Goal: Task Accomplishment & Management: Complete application form

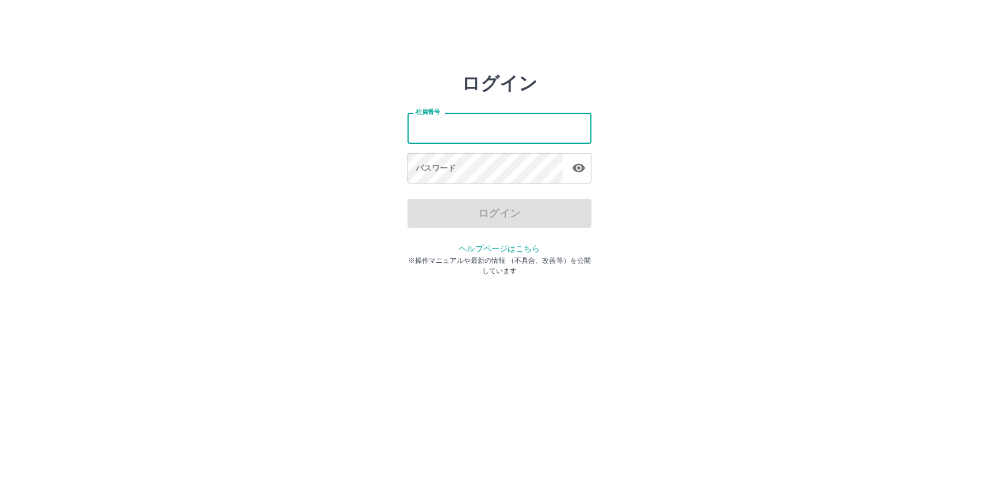
click at [418, 131] on input "社員番号" at bounding box center [499, 128] width 184 height 30
type input "*******"
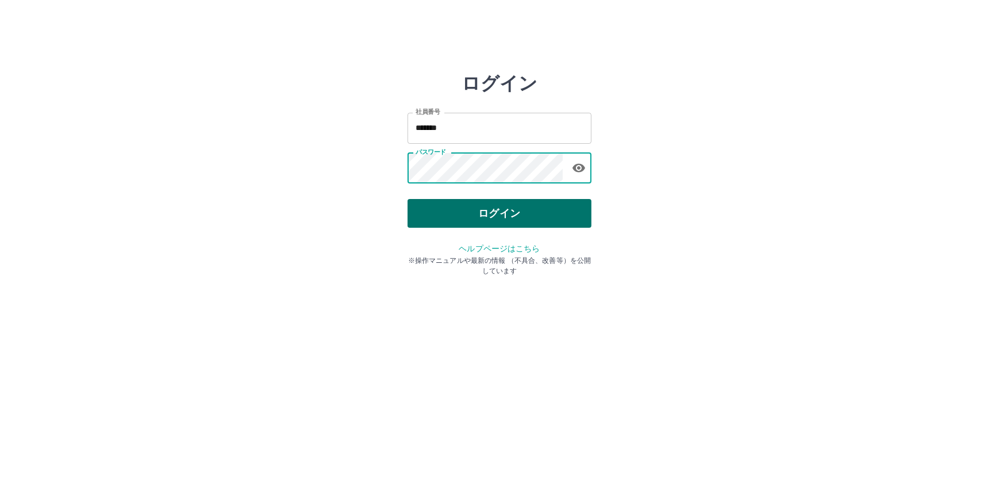
click at [488, 209] on button "ログイン" at bounding box center [499, 213] width 184 height 29
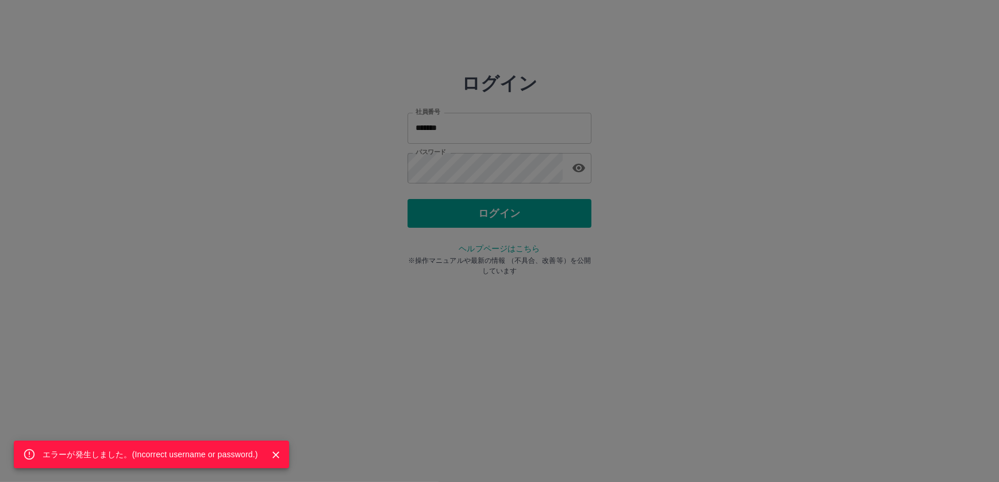
click at [275, 455] on icon "Close" at bounding box center [275, 454] width 7 height 7
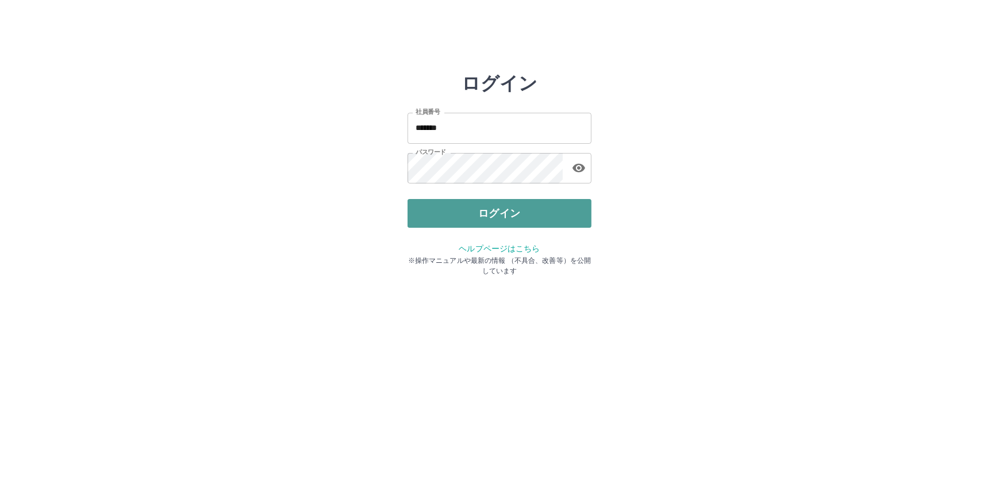
click at [506, 206] on button "ログイン" at bounding box center [499, 213] width 184 height 29
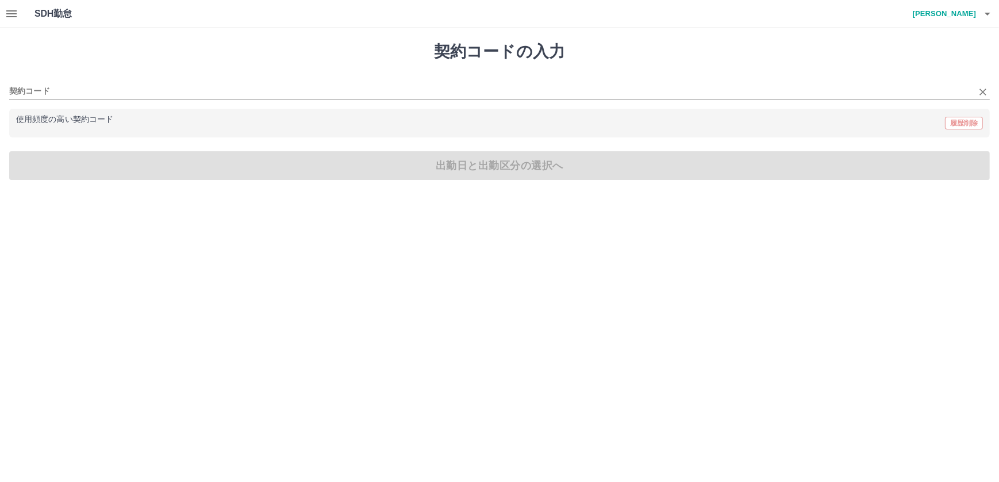
click at [43, 83] on div "契約コード" at bounding box center [499, 87] width 980 height 24
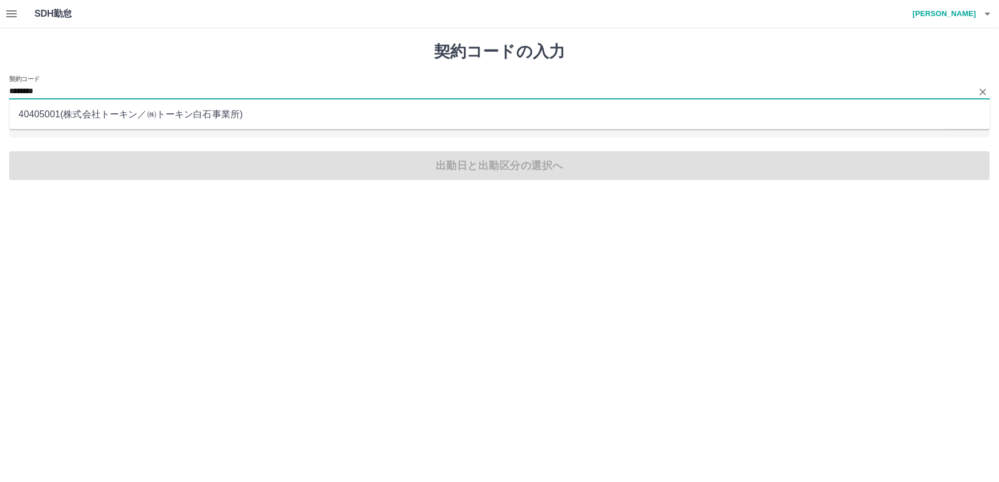
click at [157, 122] on li "40405001 ( 株式会社トーキン ／ ㈱トーキン[PERSON_NAME]事業所 )" at bounding box center [499, 114] width 980 height 21
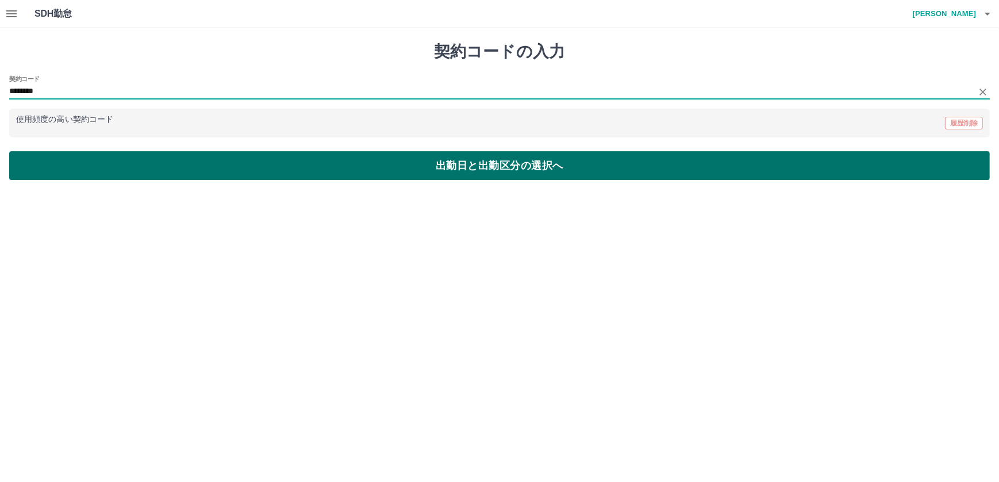
type input "********"
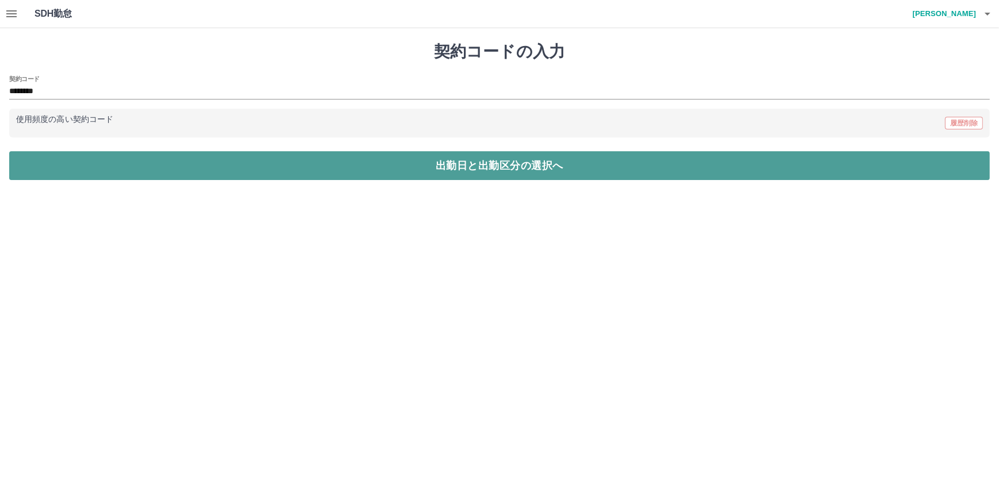
click at [475, 167] on button "出勤日と出勤区分の選択へ" at bounding box center [499, 165] width 980 height 29
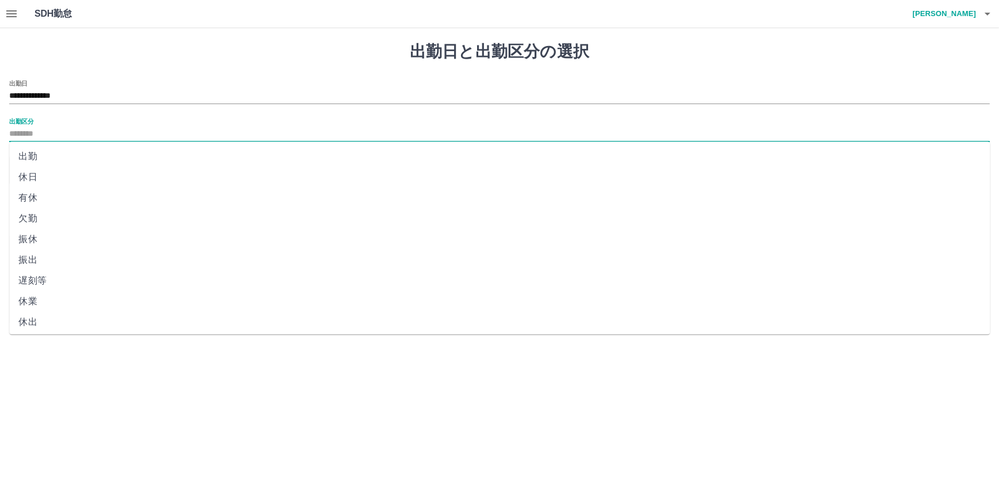
click at [24, 133] on input "出勤区分" at bounding box center [499, 134] width 980 height 14
click at [30, 159] on li "出勤" at bounding box center [499, 156] width 980 height 21
type input "**"
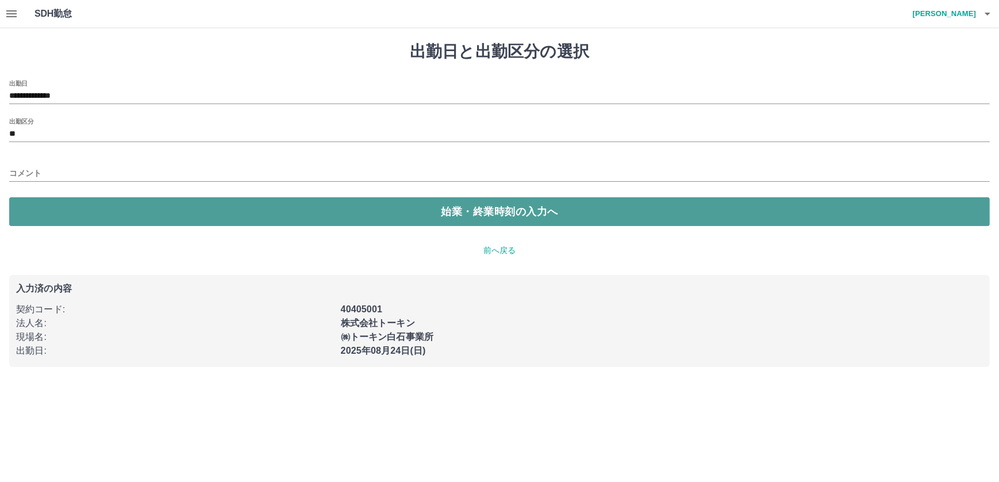
click at [525, 211] on button "始業・終業時刻の入力へ" at bounding box center [499, 211] width 980 height 29
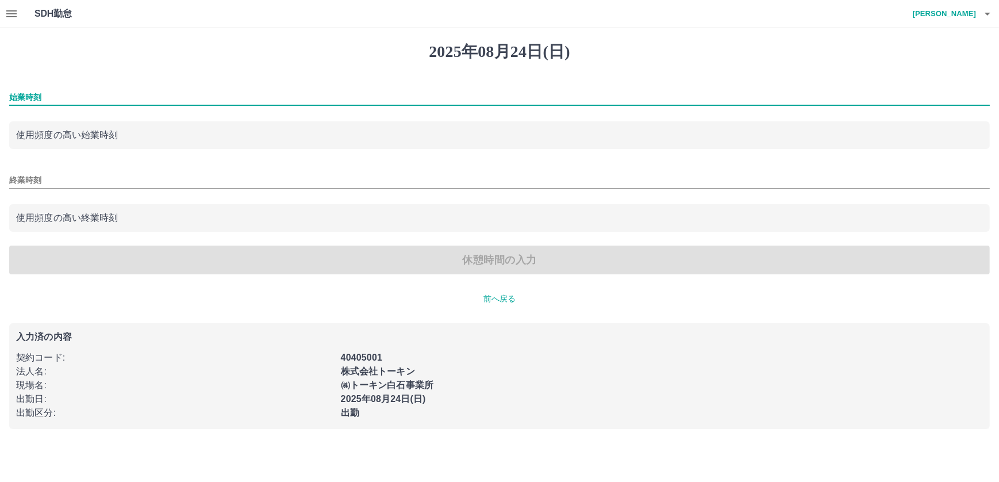
click at [37, 95] on input "始業時刻" at bounding box center [499, 97] width 980 height 17
type input "****"
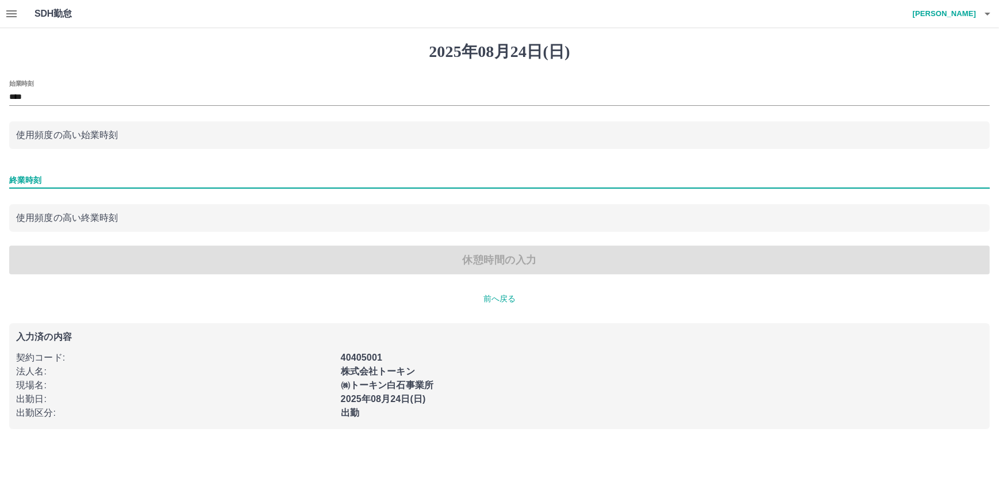
click at [36, 176] on input "終業時刻" at bounding box center [499, 180] width 980 height 17
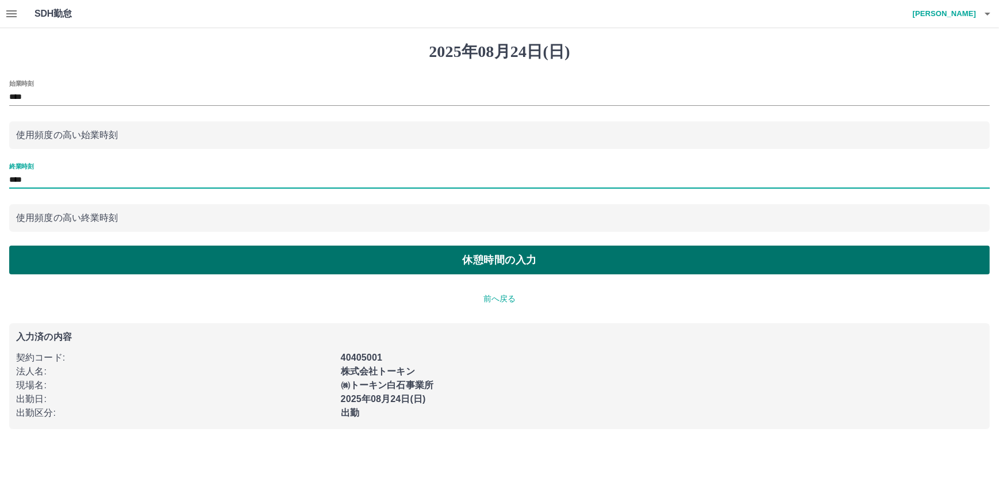
type input "****"
click at [532, 259] on button "休憩時間の入力" at bounding box center [499, 259] width 980 height 29
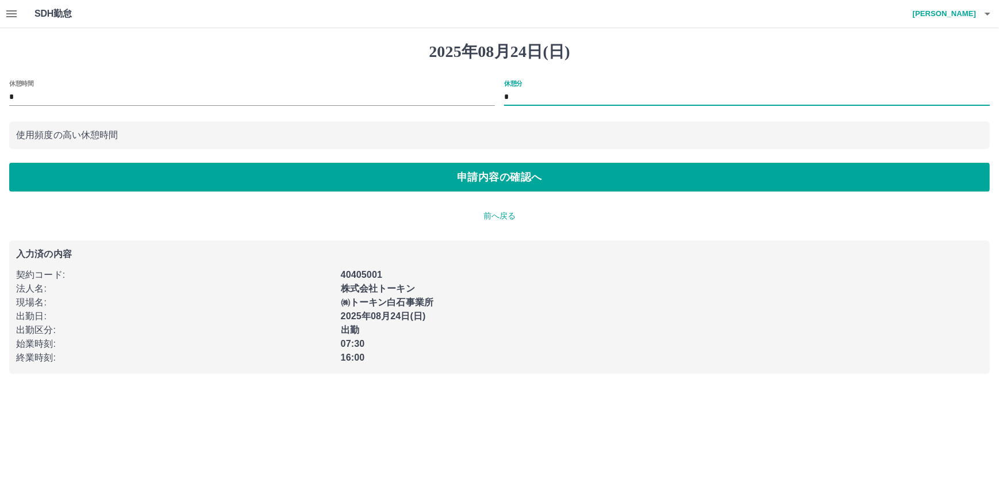
click at [509, 95] on input "*" at bounding box center [747, 97] width 486 height 17
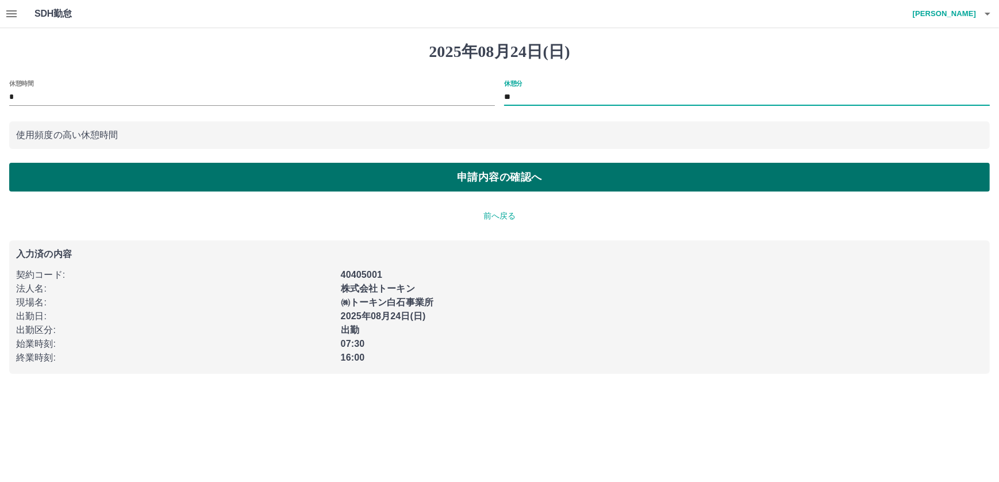
type input "**"
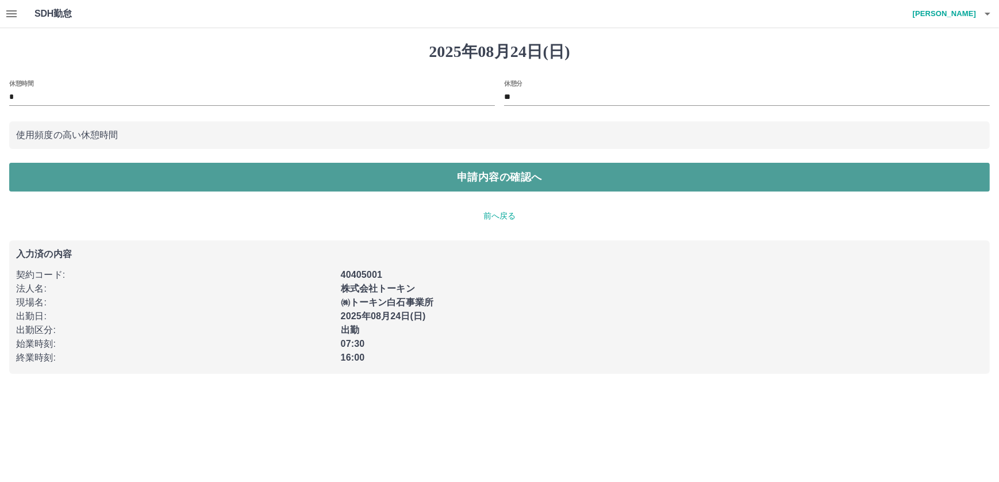
click at [513, 182] on button "申請内容の確認へ" at bounding box center [499, 177] width 980 height 29
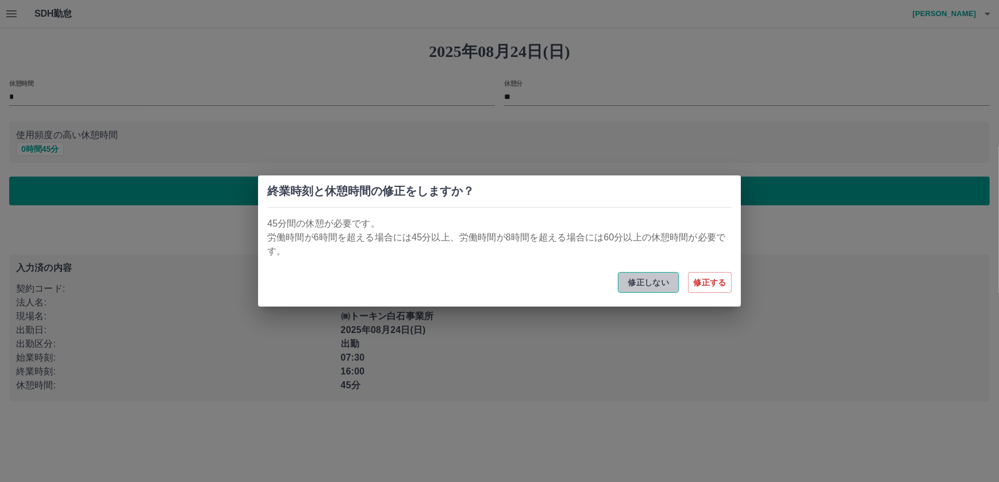
click at [629, 286] on button "修正しない" at bounding box center [648, 282] width 61 height 21
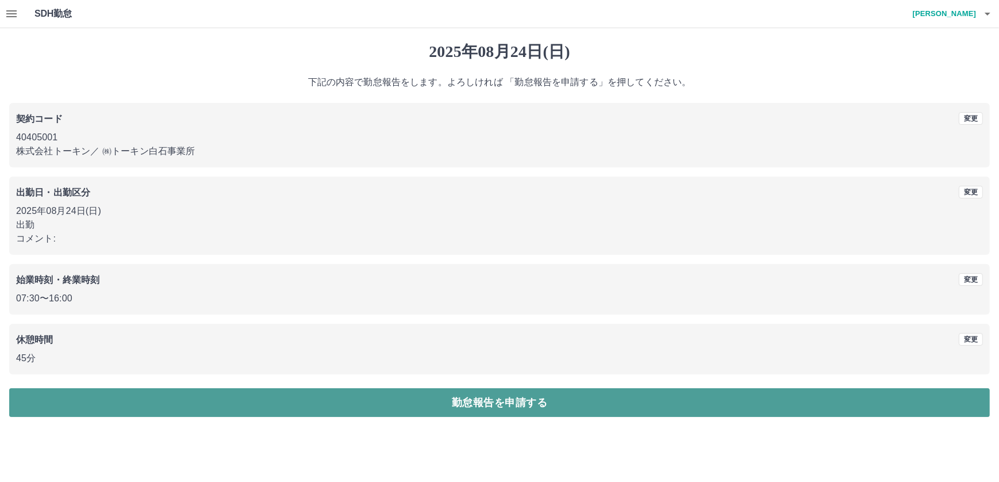
click at [494, 398] on button "勤怠報告を申請する" at bounding box center [499, 402] width 980 height 29
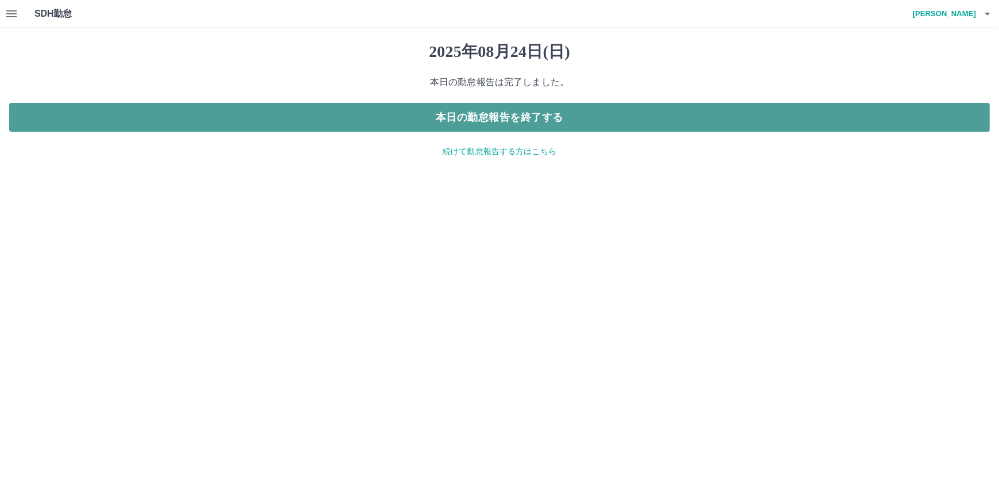
click at [511, 120] on button "本日の勤怠報告を終了する" at bounding box center [499, 117] width 980 height 29
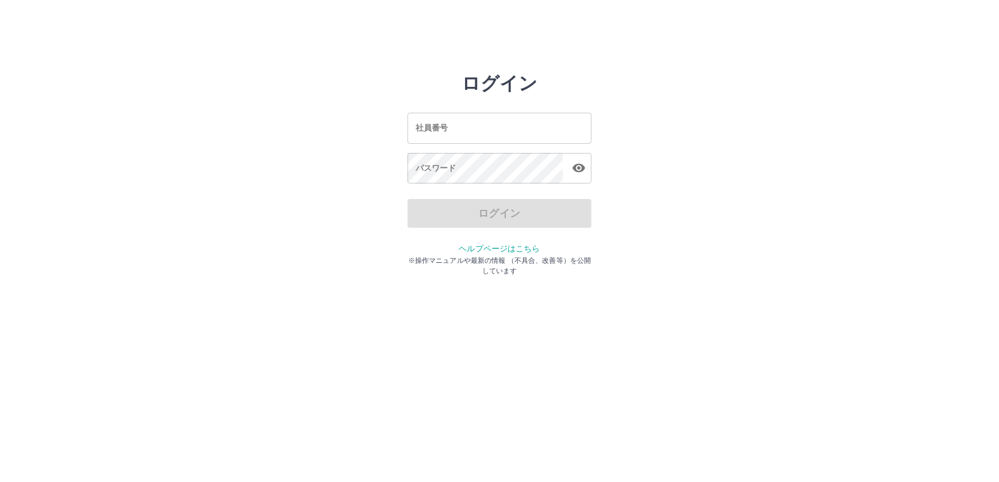
click at [949, 47] on html "ログイン 社員番号 社員番号 パスワード パスワード ログイン ヘルプページはこちら ※操作マニュアルや最新の情報 （不具合、改善等）を公開しています" at bounding box center [499, 128] width 999 height 256
click at [964, 33] on html "ログイン 社員番号 社員番号 パスワード パスワード ログイン ヘルプページはこちら ※操作マニュアルや最新の情報 （不具合、改善等）を公開しています" at bounding box center [499, 128] width 999 height 256
drag, startPoint x: 961, startPoint y: 33, endPoint x: 832, endPoint y: 42, distance: 130.2
click at [943, 37] on html "ログイン 社員番号 社員番号 パスワード パスワード ログイン ヘルプページはこちら ※操作マニュアルや最新の情報 （不具合、改善等）を公開しています" at bounding box center [499, 128] width 999 height 256
drag, startPoint x: 765, startPoint y: 61, endPoint x: 797, endPoint y: 47, distance: 35.0
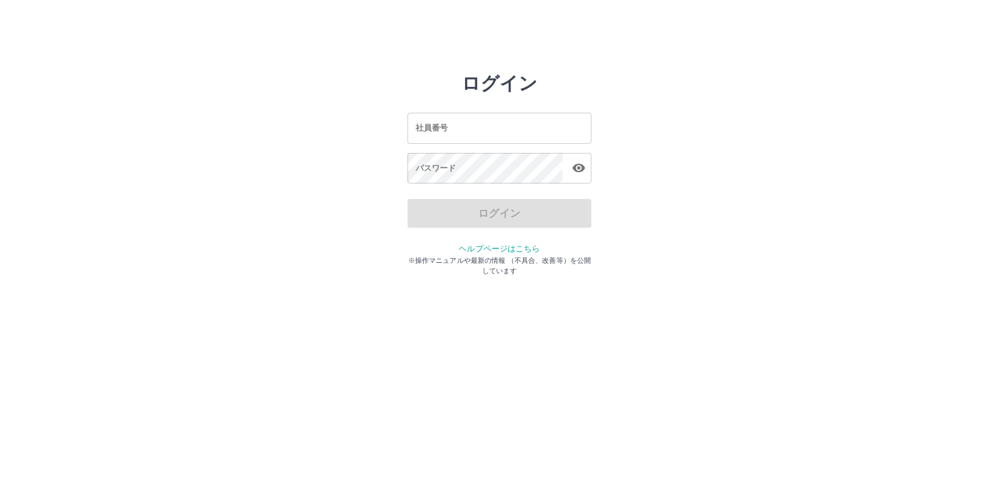
click at [797, 47] on html "ログイン 社員番号 社員番号 パスワード パスワード ログイン ヘルプページはこちら ※操作マニュアルや最新の情報 （不具合、改善等）を公開しています" at bounding box center [499, 128] width 999 height 256
drag, startPoint x: 721, startPoint y: 74, endPoint x: 681, endPoint y: 72, distance: 40.2
click at [698, 78] on html "ログイン 社員番号 社員番号 パスワード パスワード ログイン ヘルプページはこちら ※操作マニュアルや最新の情報 （不具合、改善等）を公開しています" at bounding box center [499, 128] width 999 height 256
drag, startPoint x: 944, startPoint y: 2, endPoint x: 562, endPoint y: 123, distance: 400.4
click at [562, 123] on input "社員番号" at bounding box center [499, 128] width 184 height 30
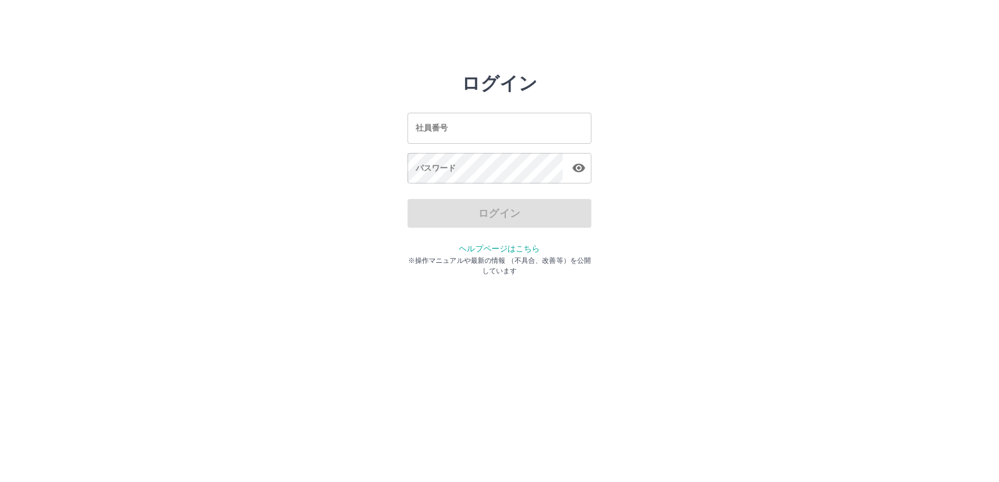
click at [663, 64] on html "ログイン 社員番号 社員番号 パスワード パスワード ログイン ヘルプページはこちら ※操作マニュアルや最新の情報 （不具合、改善等）を公開しています" at bounding box center [499, 128] width 999 height 256
